Goal: Navigation & Orientation: Go to known website

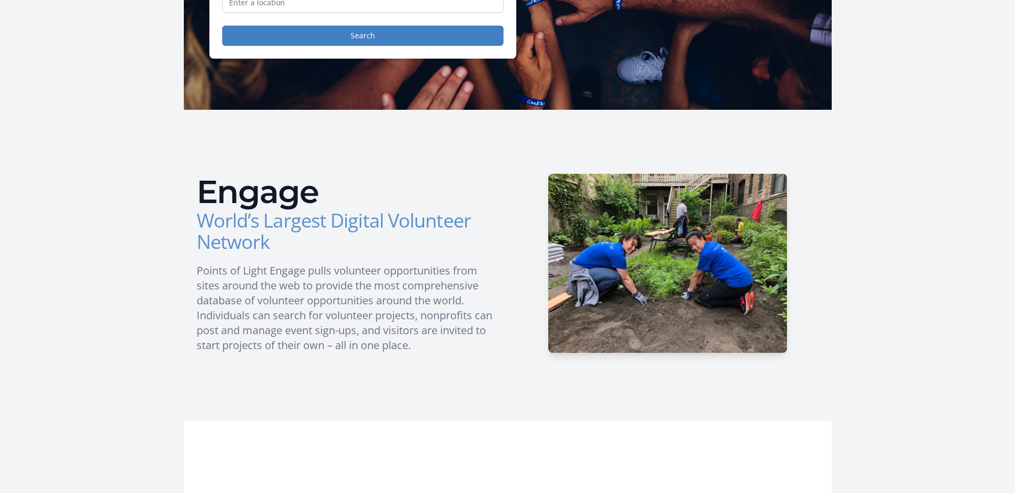
scroll to position [320, 0]
